Goal: Transaction & Acquisition: Obtain resource

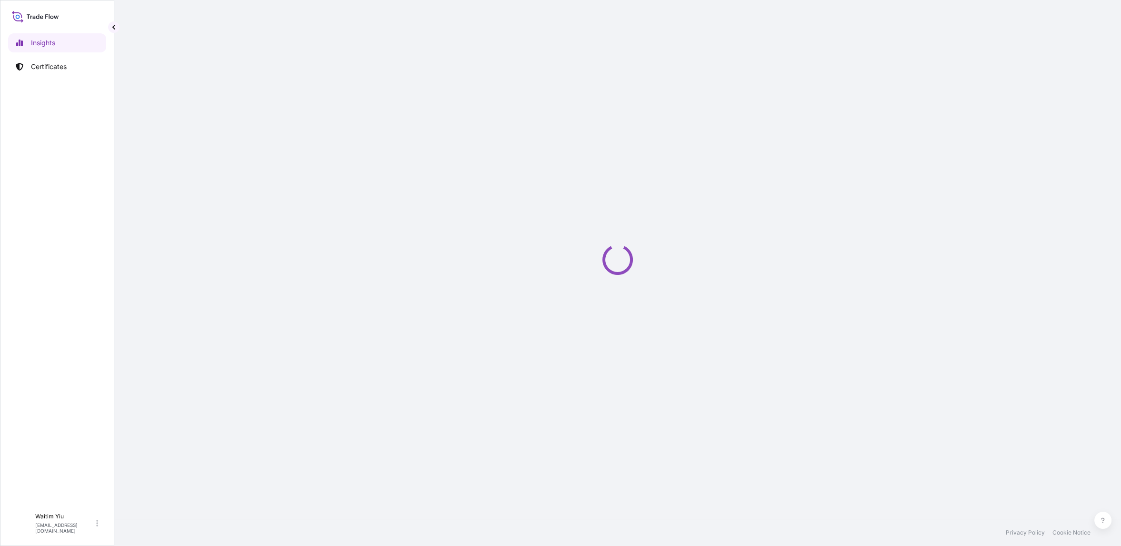
select select "2025"
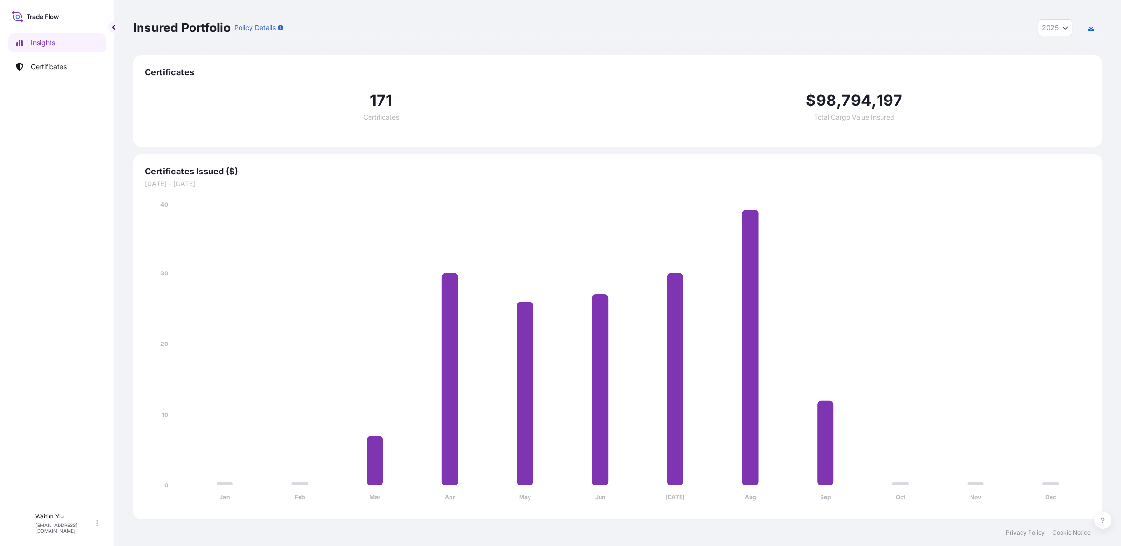
click at [60, 326] on div "Insights Certificates" at bounding box center [57, 266] width 98 height 483
click at [50, 62] on p "Certificates" at bounding box center [49, 67] width 36 height 10
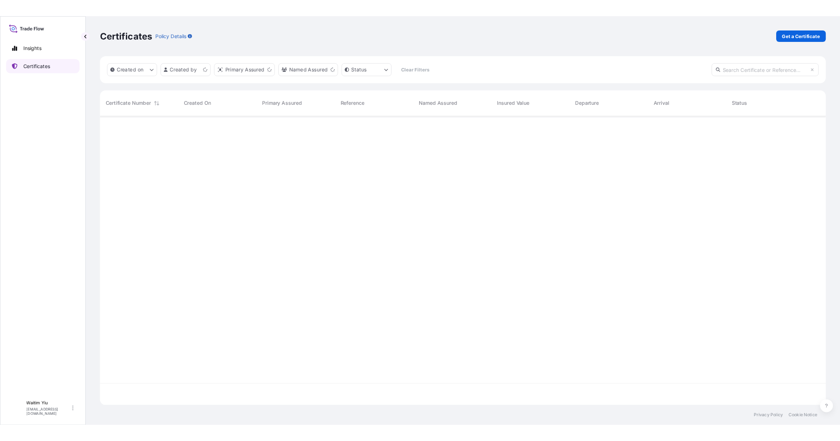
scroll to position [382, 960]
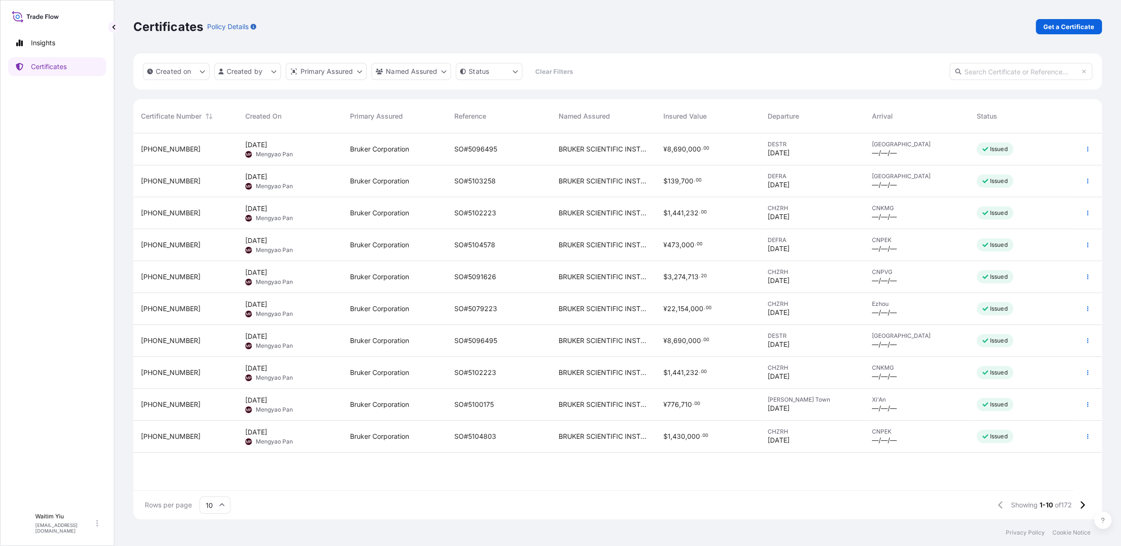
click at [84, 211] on div "Insights Certificates" at bounding box center [57, 266] width 98 height 483
click at [504, 243] on div "SO#5104578" at bounding box center [498, 245] width 89 height 10
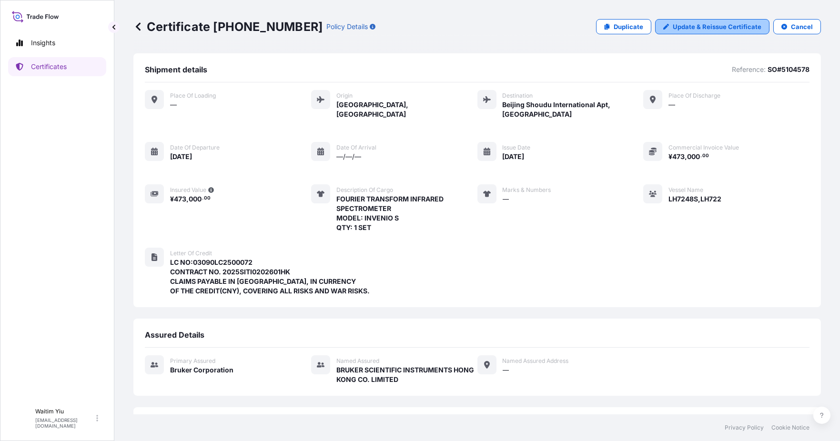
click at [727, 22] on p "Update & Reissue Certificate" at bounding box center [716, 27] width 89 height 10
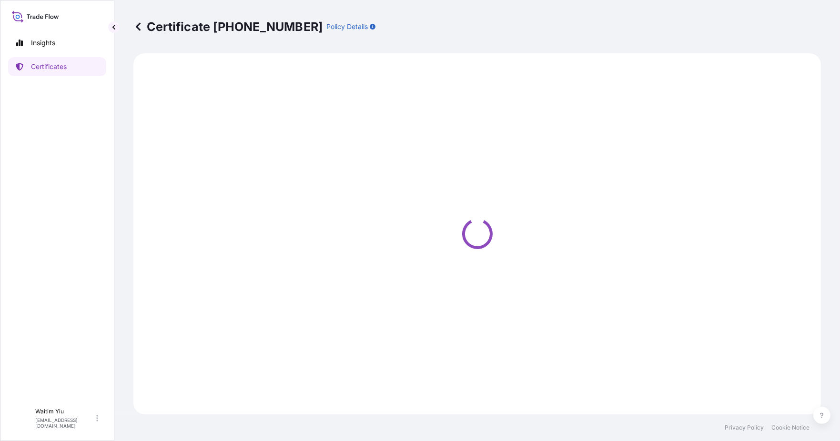
select select "Air"
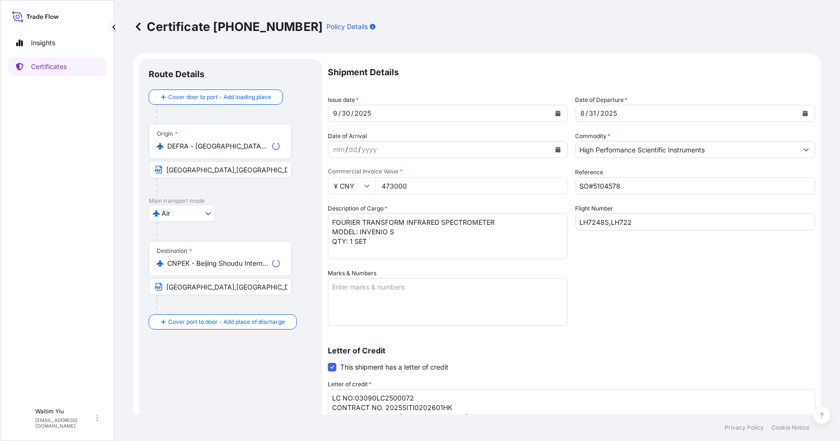
select select "31474"
click at [246, 287] on input "[GEOGRAPHIC_DATA],[GEOGRAPHIC_DATA]" at bounding box center [220, 286] width 143 height 17
type input "[GEOGRAPHIC_DATA],[GEOGRAPHIC_DATA]"
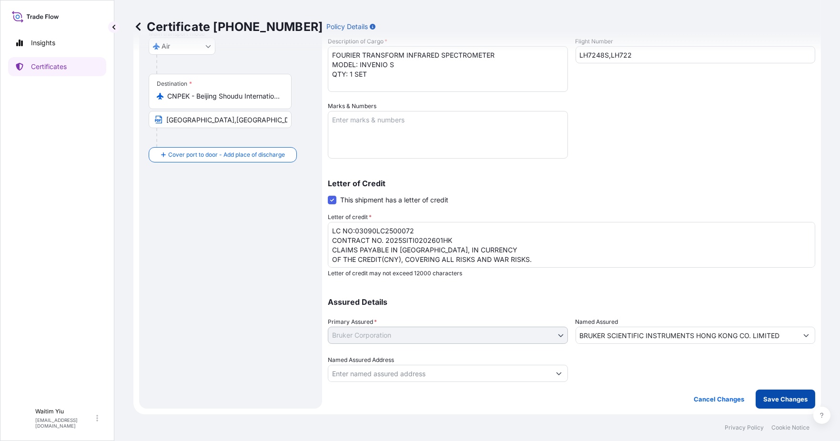
click at [781, 400] on p "Save Changes" at bounding box center [785, 399] width 44 height 10
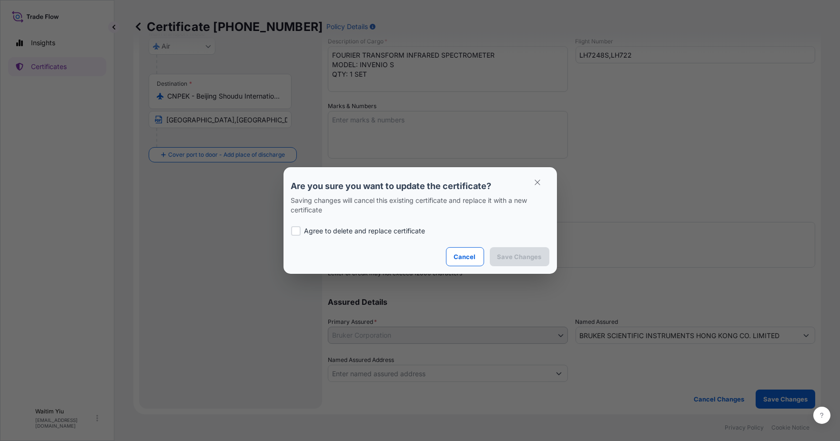
click at [328, 230] on p "Agree to delete and replace certificate" at bounding box center [364, 231] width 121 height 10
checkbox input "true"
click at [521, 254] on p "Save Changes" at bounding box center [519, 257] width 44 height 10
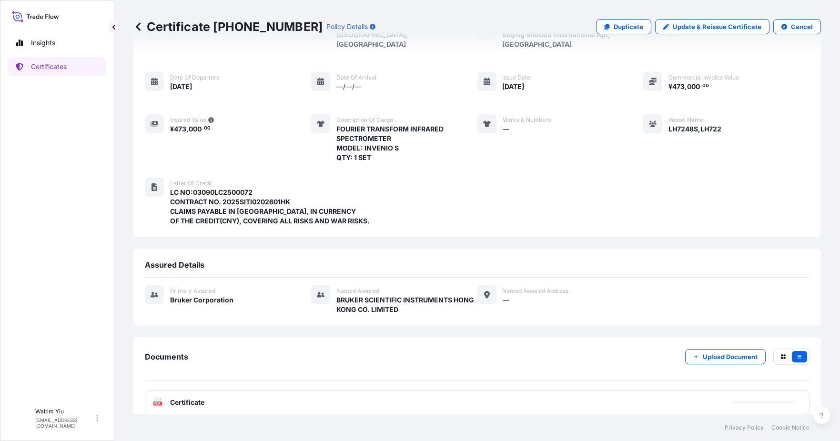
scroll to position [72, 0]
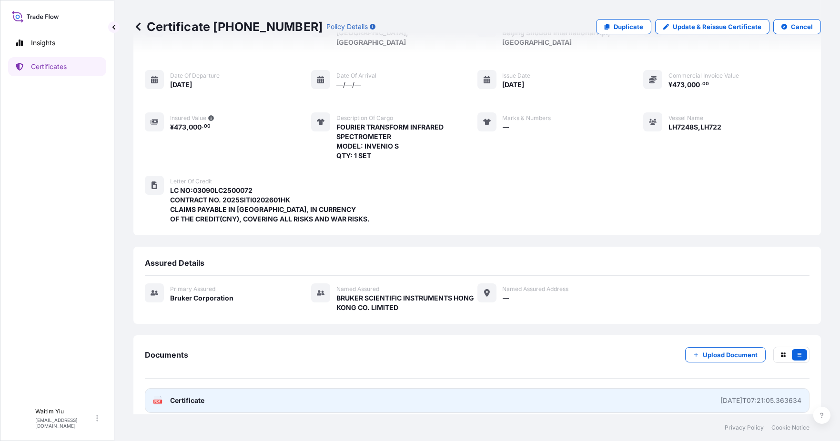
click at [755, 396] on div "[DATE]T07:21:05.363634" at bounding box center [760, 401] width 81 height 10
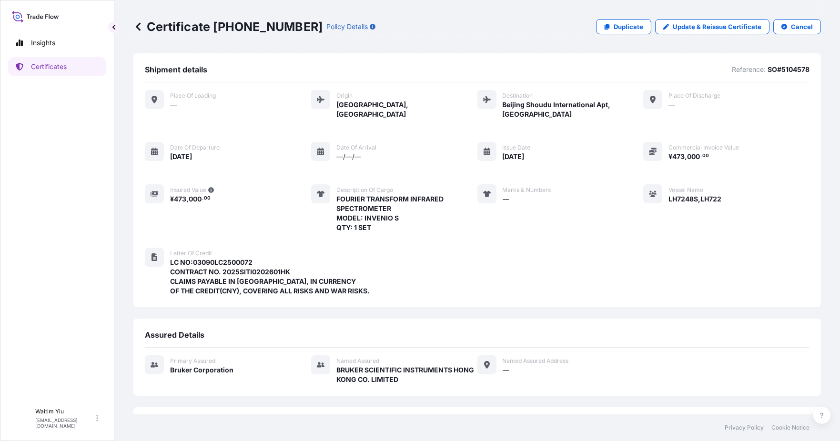
scroll to position [0, 0]
click at [48, 72] on link "Certificates" at bounding box center [57, 66] width 98 height 19
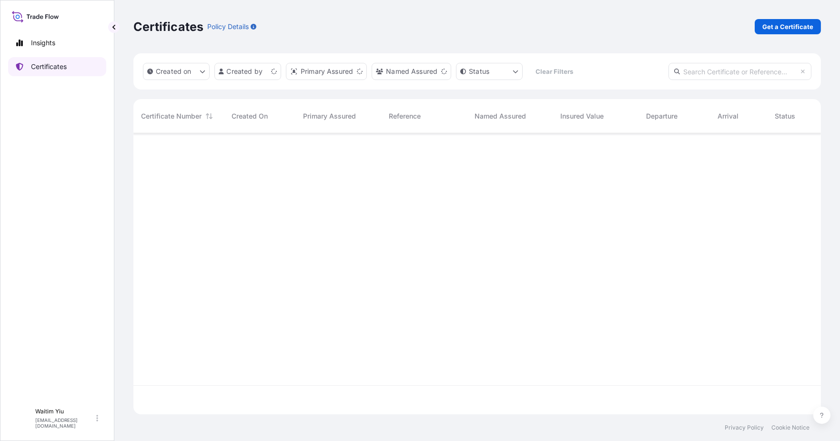
scroll to position [277, 679]
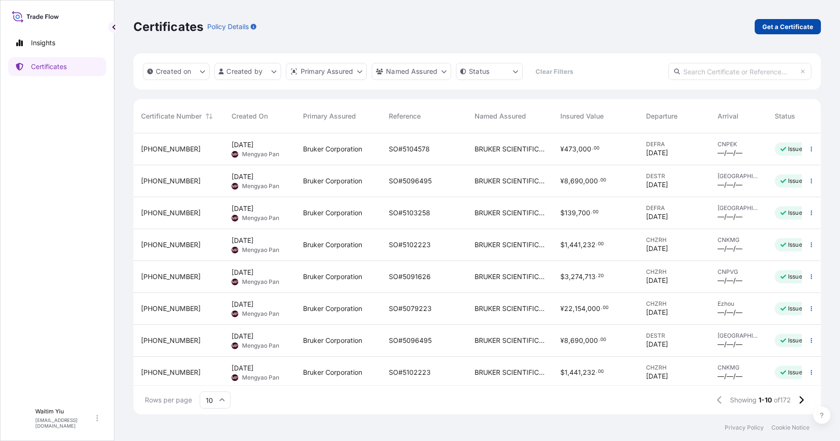
click at [793, 30] on p "Get a Certificate" at bounding box center [787, 27] width 51 height 10
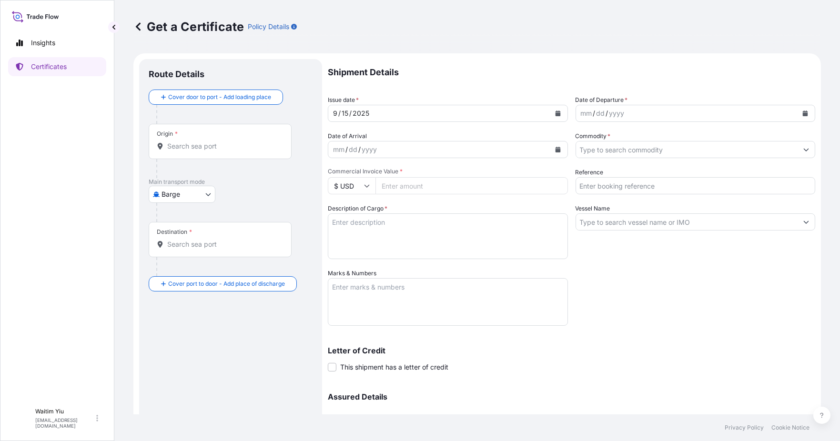
click at [201, 138] on div "Origin *" at bounding box center [220, 141] width 143 height 35
click at [201, 141] on input "Origin *" at bounding box center [223, 146] width 112 height 10
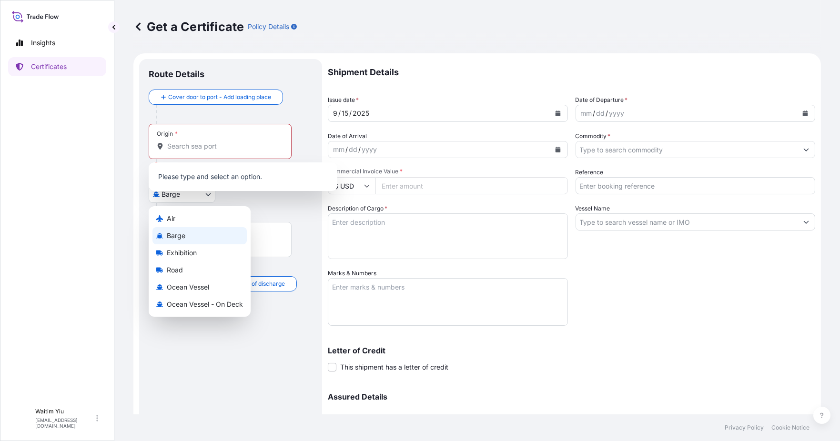
click at [214, 200] on body "0 options available. Insights Certificates W Waitim Yiu [EMAIL_ADDRESS][DOMAIN_…" at bounding box center [420, 220] width 840 height 441
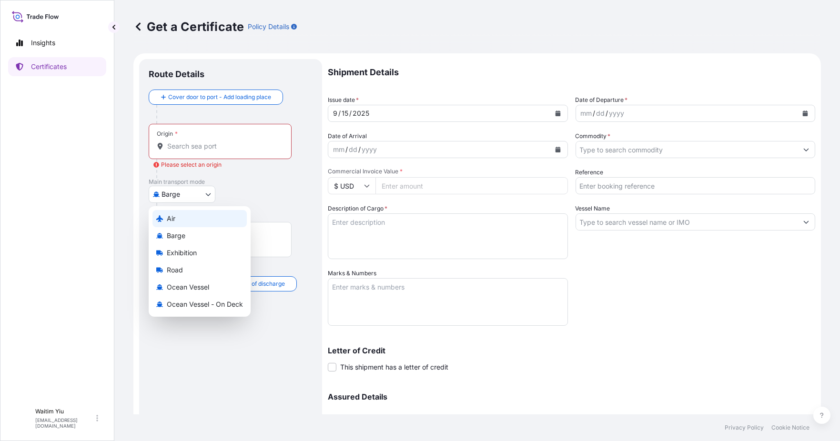
click at [202, 214] on div "Air" at bounding box center [199, 218] width 94 height 17
select select "Air"
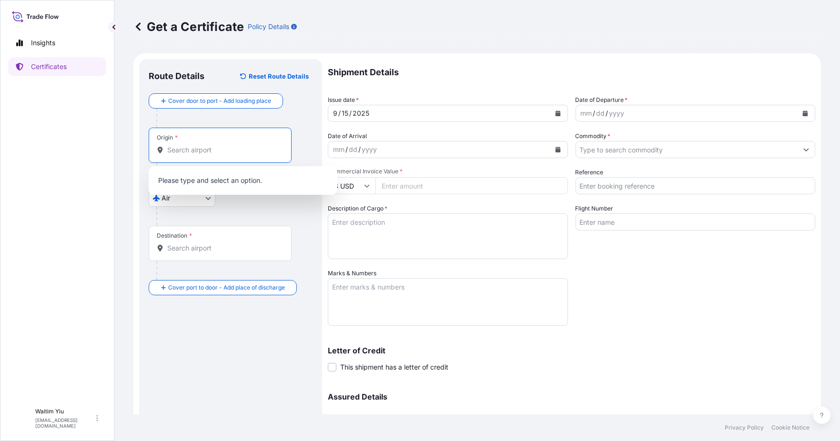
click at [209, 154] on input "Origin *" at bounding box center [223, 150] width 112 height 10
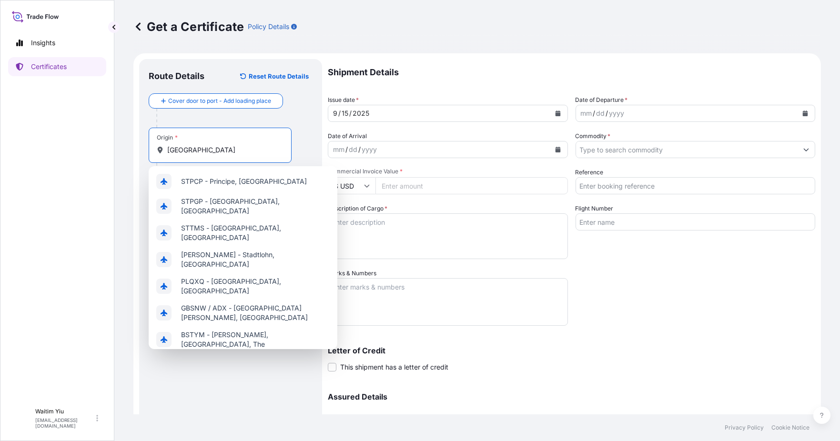
type input "[GEOGRAPHIC_DATA]"
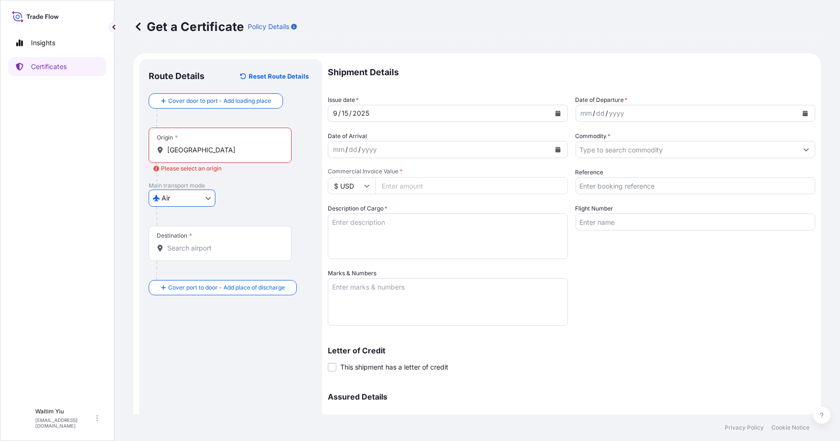
click at [209, 154] on input "[GEOGRAPHIC_DATA]" at bounding box center [223, 150] width 112 height 10
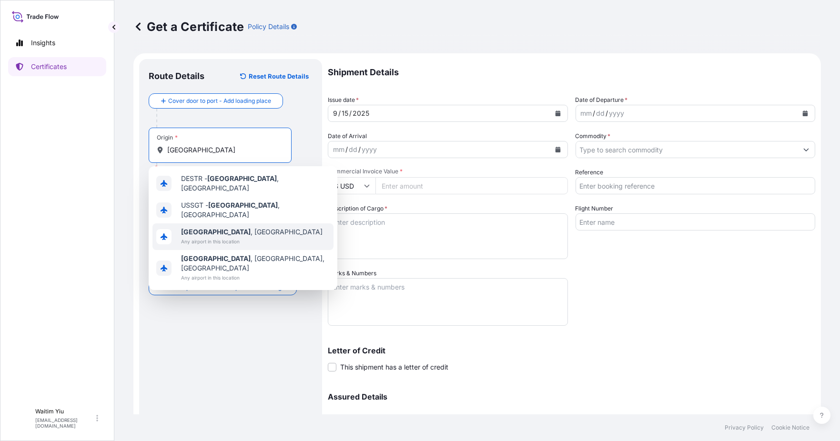
click at [252, 224] on div "[GEOGRAPHIC_DATA] , [GEOGRAPHIC_DATA] Any airport in this location" at bounding box center [242, 236] width 181 height 27
type input "[GEOGRAPHIC_DATA], [GEOGRAPHIC_DATA]"
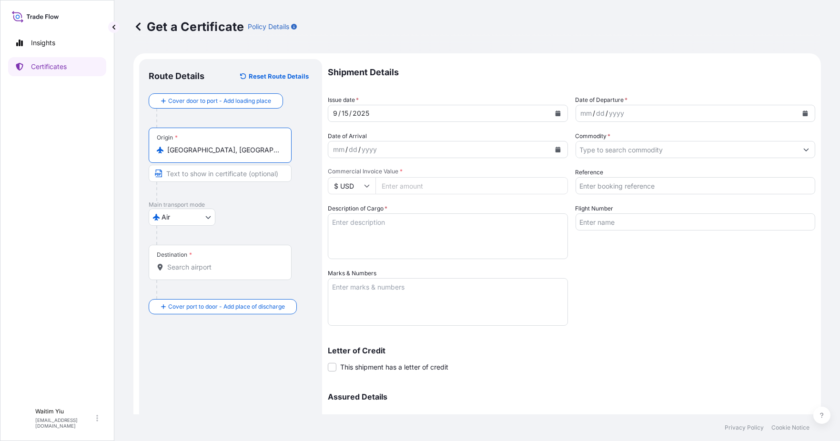
click at [235, 272] on div "Destination *" at bounding box center [220, 262] width 143 height 35
click at [235, 272] on input "Destination *" at bounding box center [223, 267] width 112 height 10
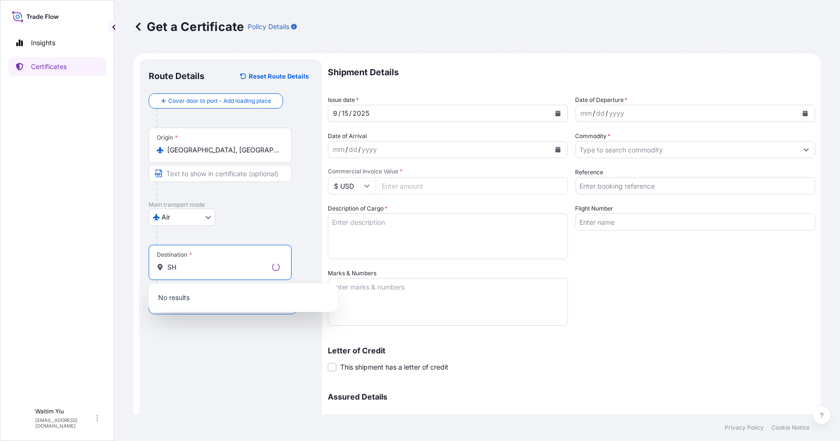
type input "S"
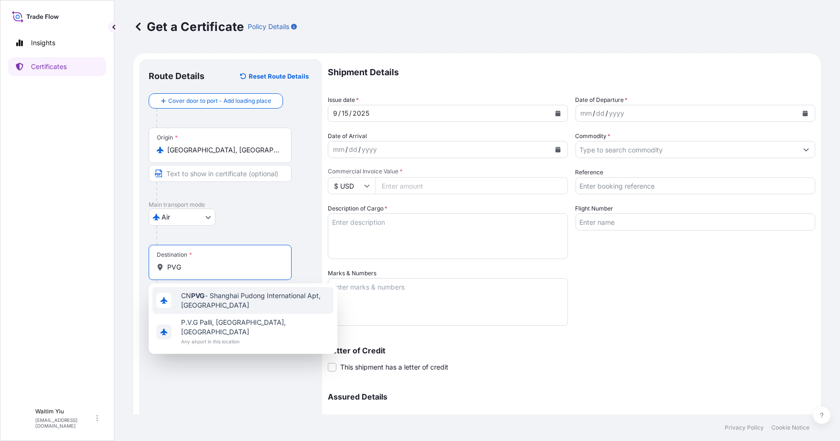
click at [210, 291] on span "CN PVG - Shanghai Pudong International Apt, [GEOGRAPHIC_DATA]" at bounding box center [255, 300] width 149 height 19
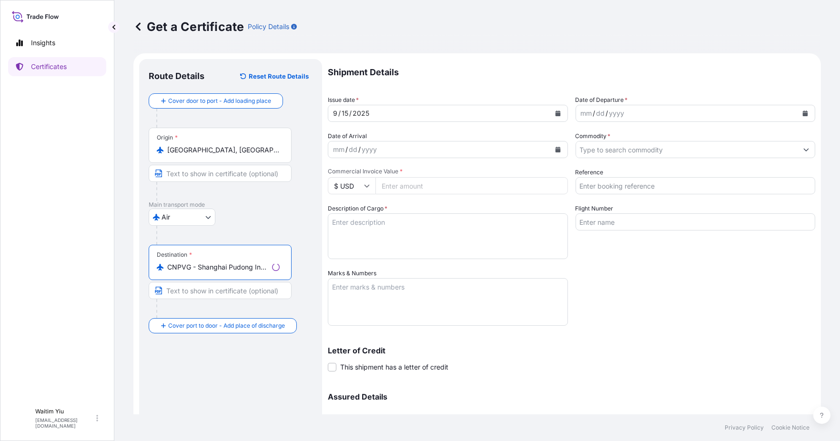
type input "CNPVG - Shanghai Pudong International Apt, [GEOGRAPHIC_DATA]"
click at [210, 291] on input "Text to appear on certificate" at bounding box center [220, 290] width 143 height 17
type input "s"
type input "D"
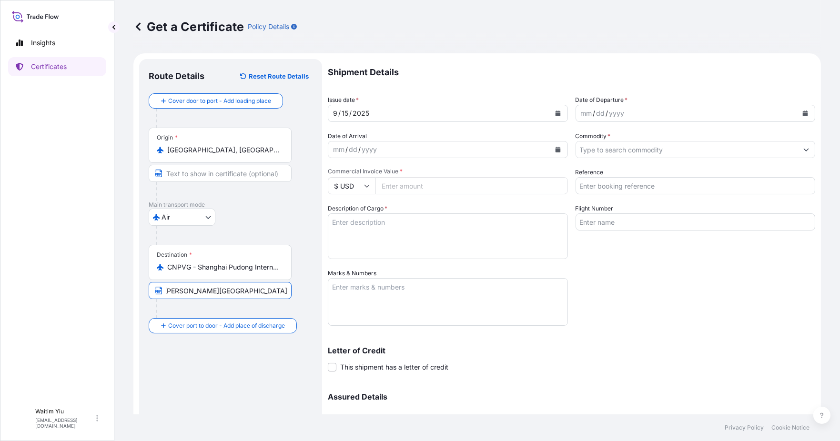
scroll to position [0, 30]
type input "[PERSON_NAME][GEOGRAPHIC_DATA]"
click at [555, 113] on icon "Calendar" at bounding box center [557, 113] width 5 height 6
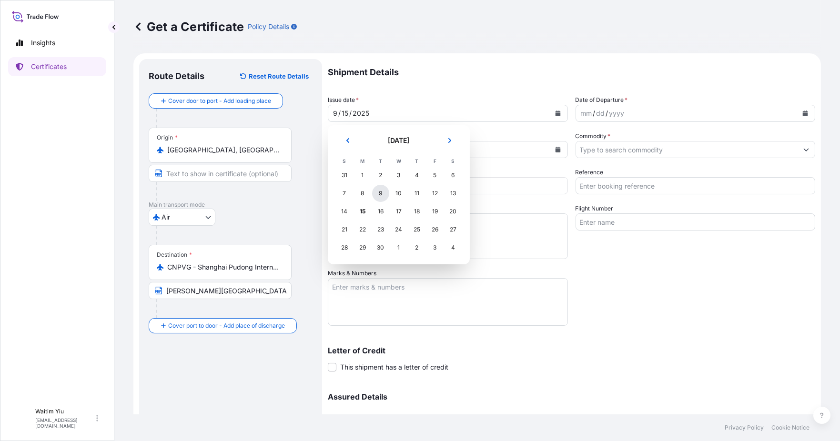
click at [375, 193] on div "9" at bounding box center [380, 193] width 17 height 17
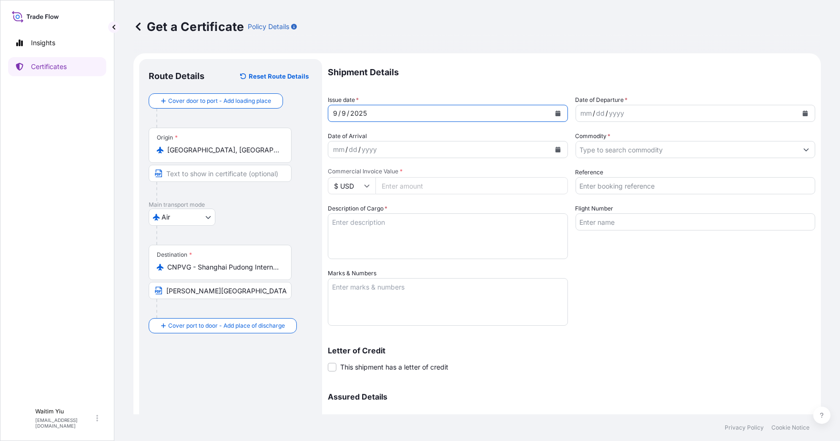
click at [611, 117] on div "yyyy" at bounding box center [616, 113] width 17 height 11
click at [797, 117] on button "Calendar" at bounding box center [804, 113] width 15 height 15
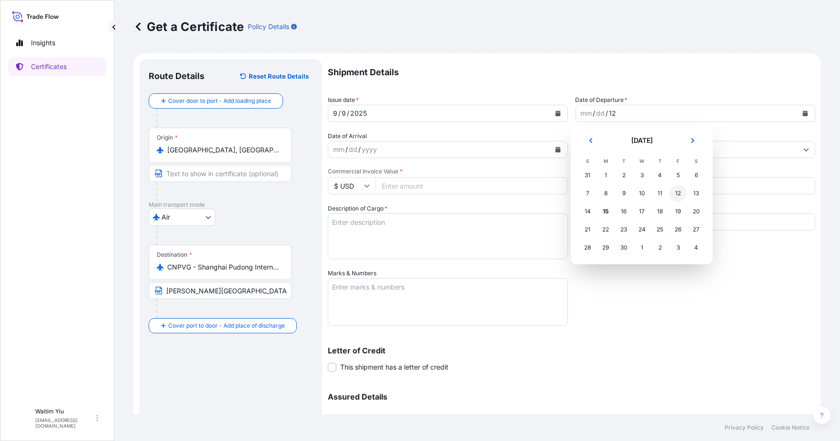
click at [673, 189] on div "12" at bounding box center [677, 193] width 17 height 17
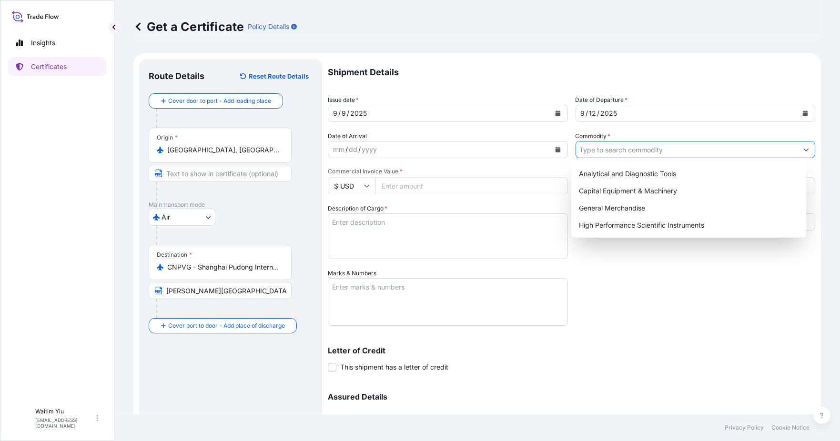
click at [803, 150] on icon "Show suggestions" at bounding box center [806, 150] width 6 height 6
click at [711, 220] on div "High Performance Scientific Instruments" at bounding box center [688, 225] width 227 height 17
type input "High Performance Scientific Instruments"
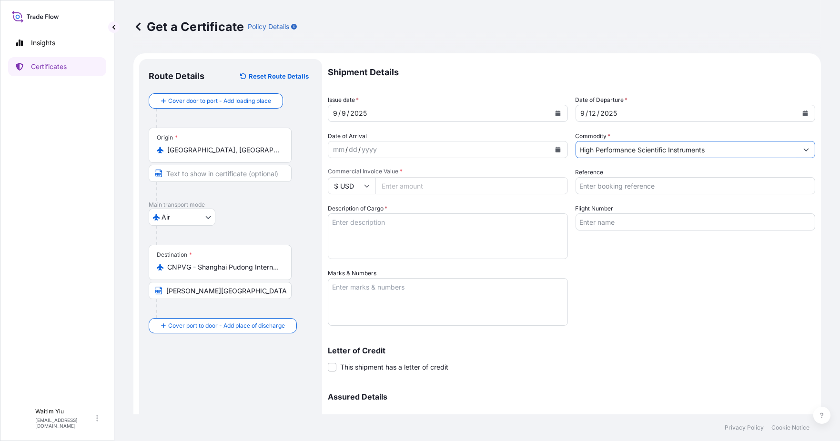
click at [360, 182] on input "$ USD" at bounding box center [352, 185] width 48 height 17
click at [355, 207] on div "€ EUR" at bounding box center [351, 212] width 40 height 18
type input "€ EUR"
click at [403, 190] on input "Commercial Invoice Value *" at bounding box center [471, 185] width 192 height 17
type input "58498.77"
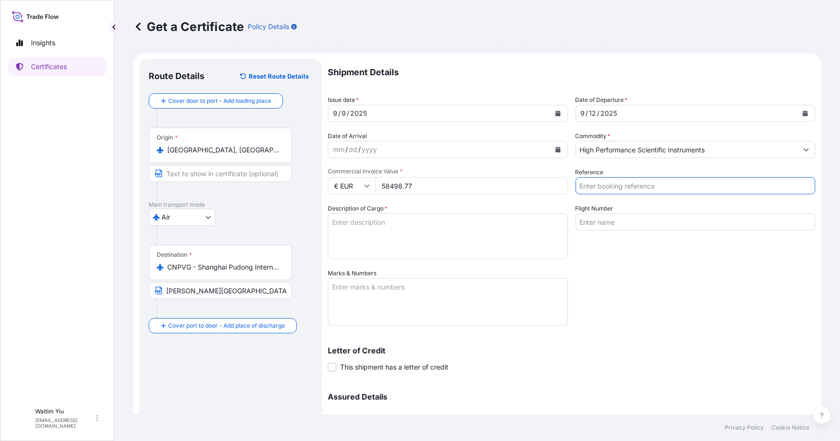
click at [646, 190] on input "Reference" at bounding box center [695, 185] width 240 height 17
type input "SO#5102326"
click at [389, 225] on textarea "Description of Cargo *" at bounding box center [448, 236] width 240 height 46
paste textarea "MATRIX II MG 01 FT-IR SPECTROMETER"
paste textarea "QUANTITY: 1 SET"
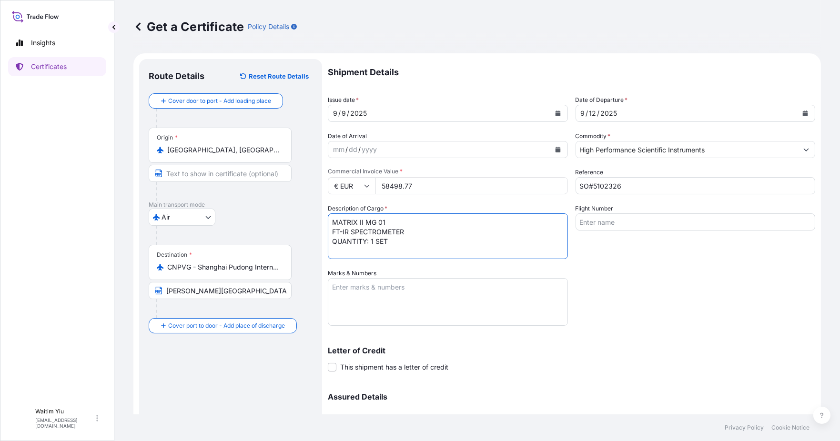
type textarea "MATRIX II MG 01 FT-IR SPECTROMETER QUANTITY: 1 SET"
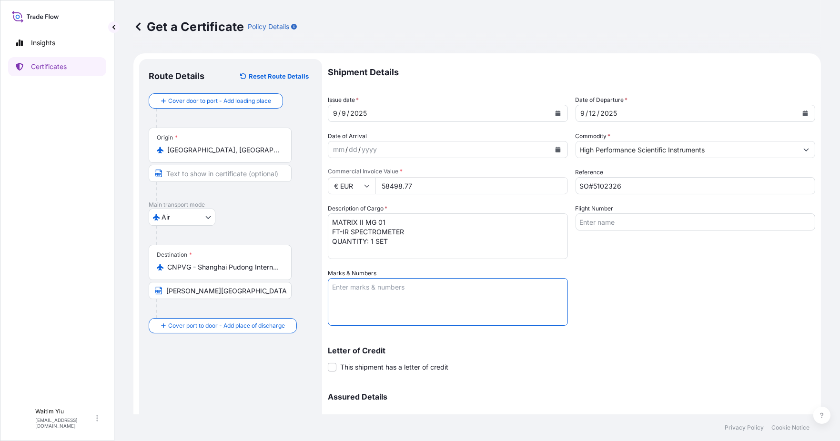
paste textarea "MATRIX II MG 01 5102326/ 2I0945625 [GEOGRAPHIC_DATA]"
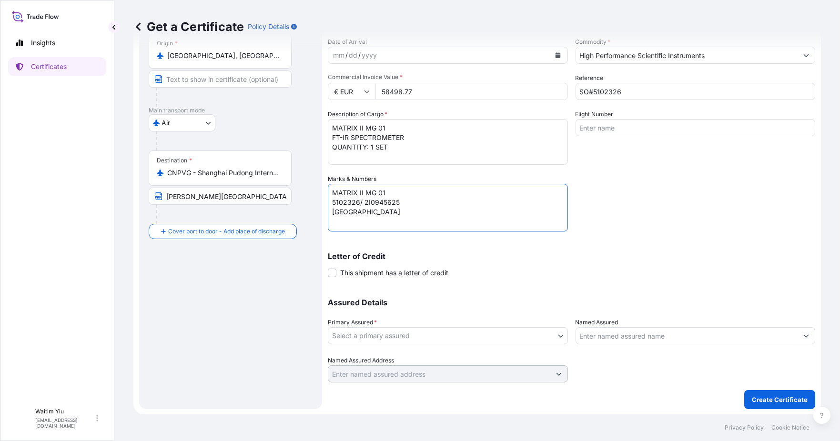
scroll to position [95, 0]
type textarea "MATRIX II MG 01 5102326/ 2I0945625 [GEOGRAPHIC_DATA]"
click at [417, 333] on body "Insights Certificates W Waitim Yiu [EMAIL_ADDRESS][DOMAIN_NAME] Get a Certifica…" at bounding box center [420, 220] width 840 height 441
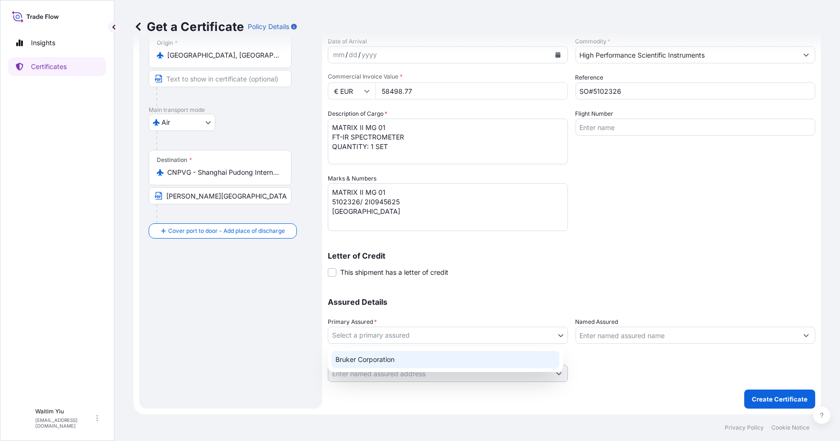
click at [409, 360] on div "Bruker Corporation" at bounding box center [445, 359] width 228 height 17
select select "31474"
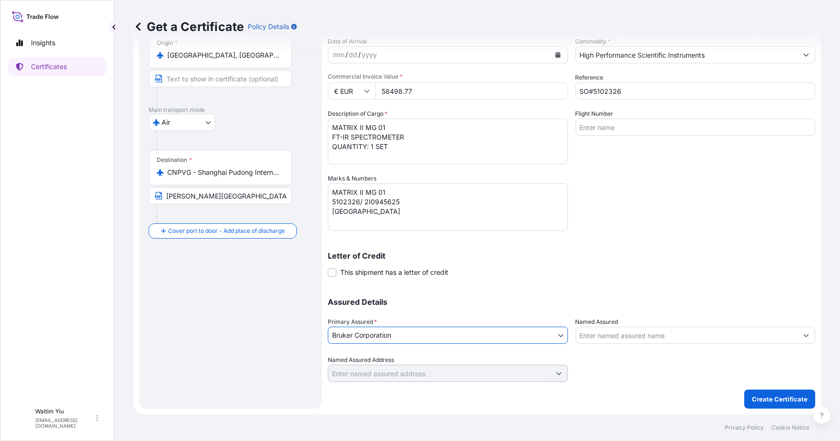
click at [609, 339] on input "Named Assured" at bounding box center [687, 335] width 222 height 17
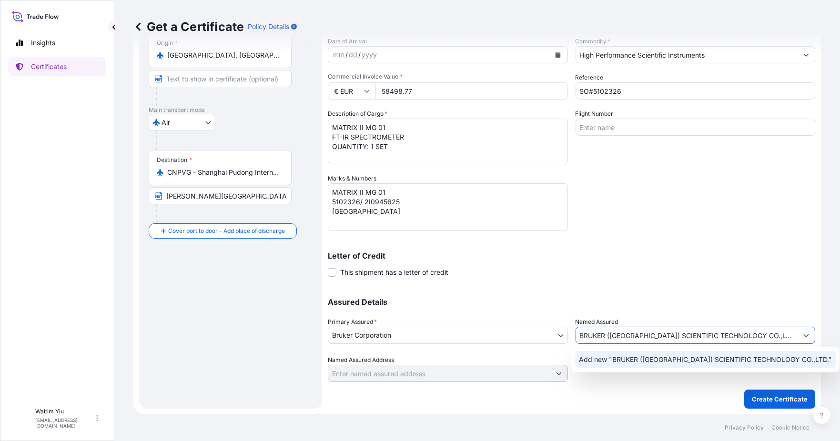
click at [692, 361] on span "Add new "BRUKER ([GEOGRAPHIC_DATA]) SCIENTIFIC TECHNOLOGY CO.,LTD."" at bounding box center [705, 360] width 253 height 10
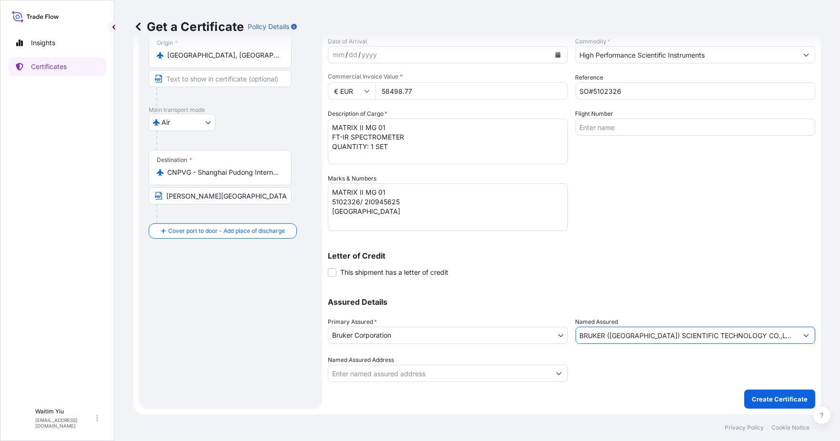
type input "BRUKER ([GEOGRAPHIC_DATA]) SCIENTIFIC TECHNOLOGY CO.,LTD."
click at [643, 125] on input "Flight Number" at bounding box center [695, 127] width 240 height 17
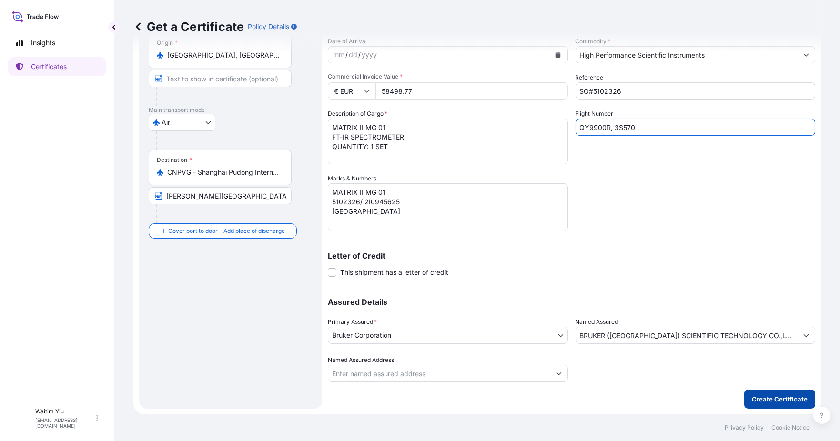
type input "QY9900R, 3S570"
click at [752, 395] on p "Create Certificate" at bounding box center [780, 399] width 56 height 10
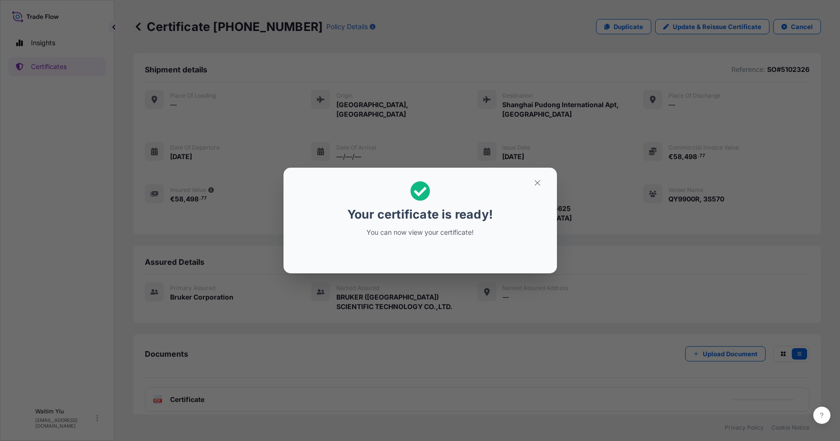
click at [413, 227] on div "Your certificate is ready! You can now view your certificate!" at bounding box center [420, 209] width 147 height 68
click at [537, 181] on icon "button" at bounding box center [537, 183] width 9 height 9
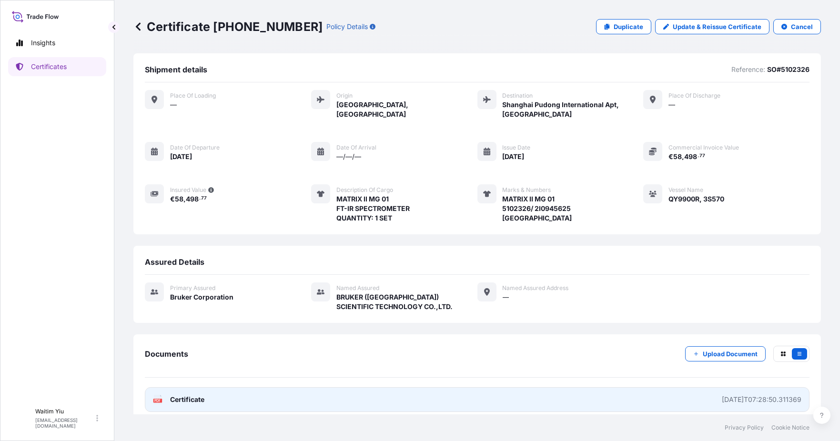
click at [673, 388] on link "PDF Certificate [DATE]T07:28:50.311369" at bounding box center [477, 399] width 664 height 25
